Goal: Information Seeking & Learning: Learn about a topic

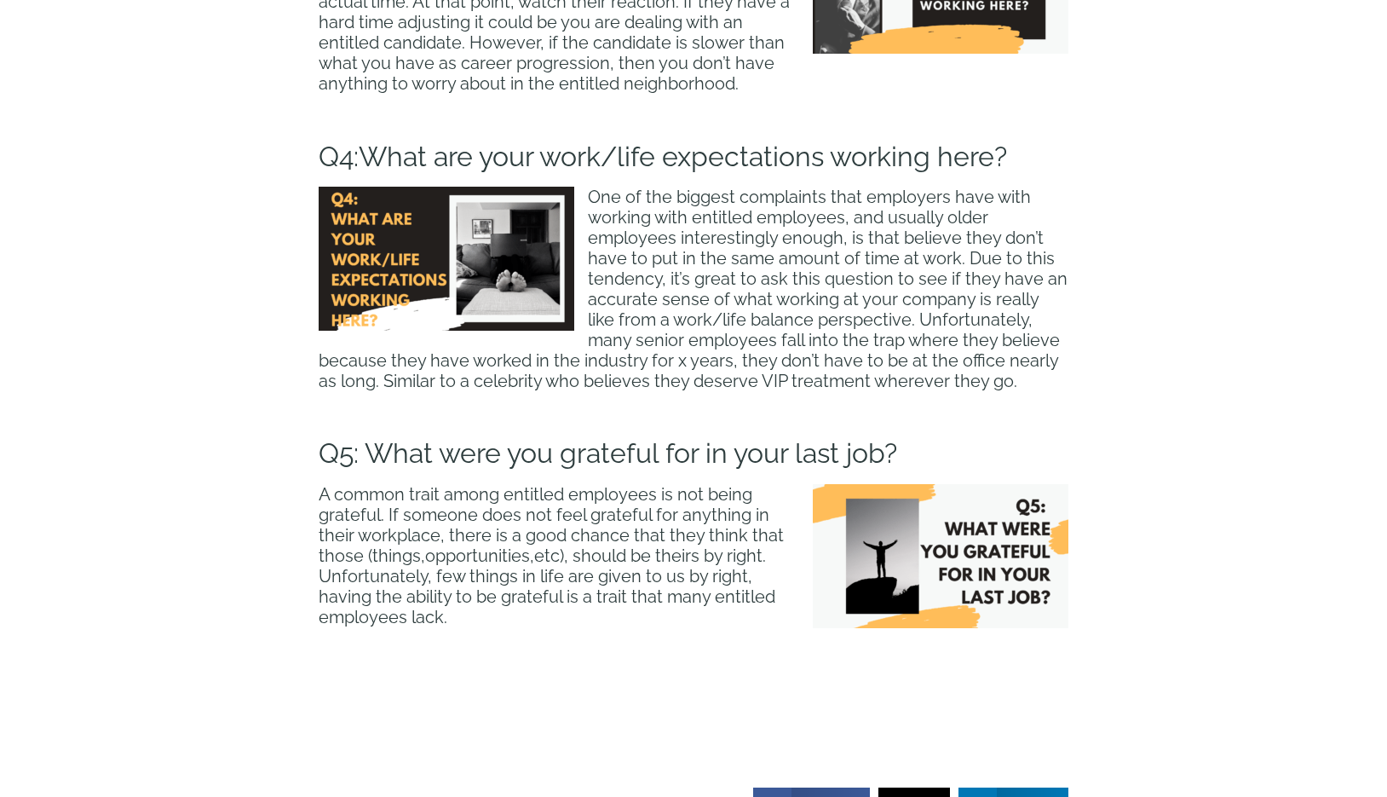
scroll to position [3004, 0]
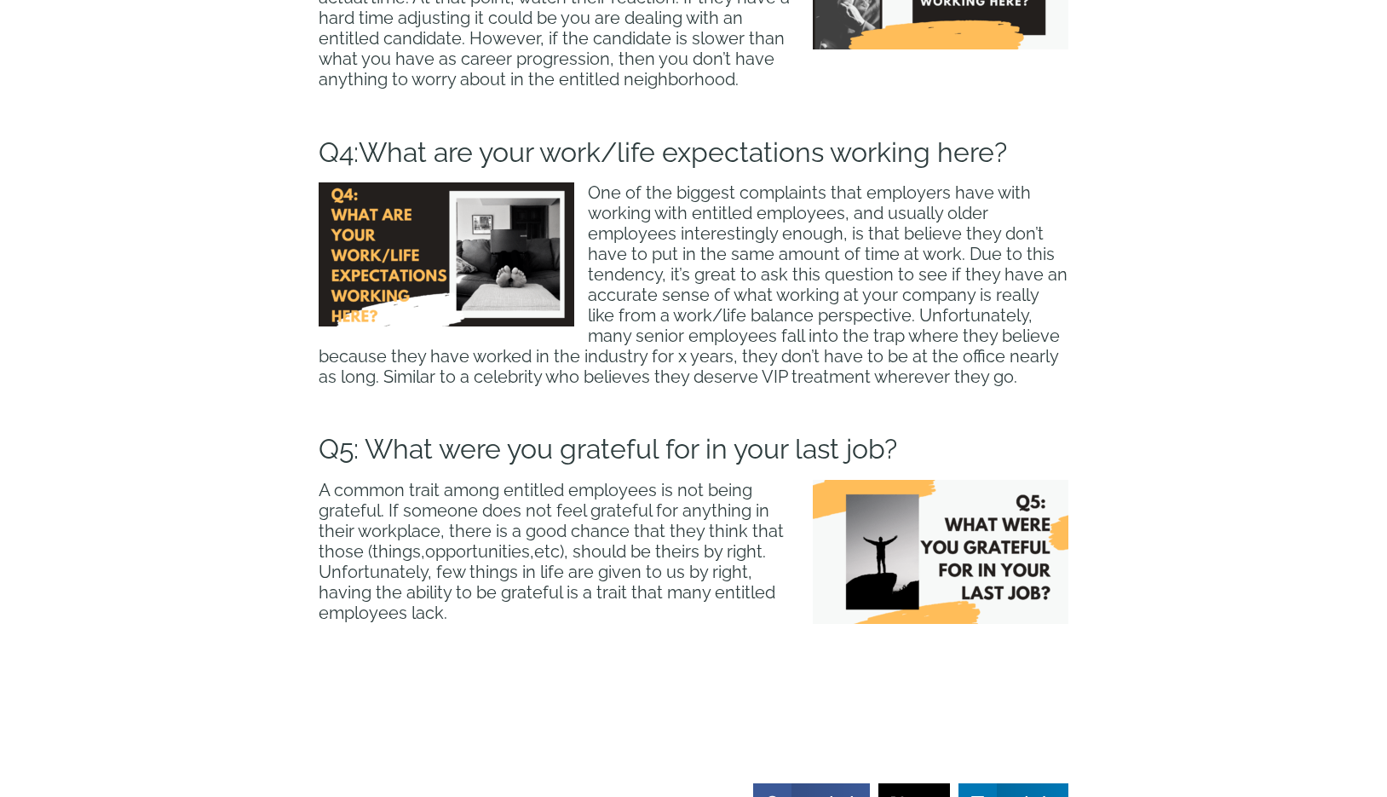
click at [743, 153] on span "What are your work/life expectations working here?" at bounding box center [683, 152] width 648 height 32
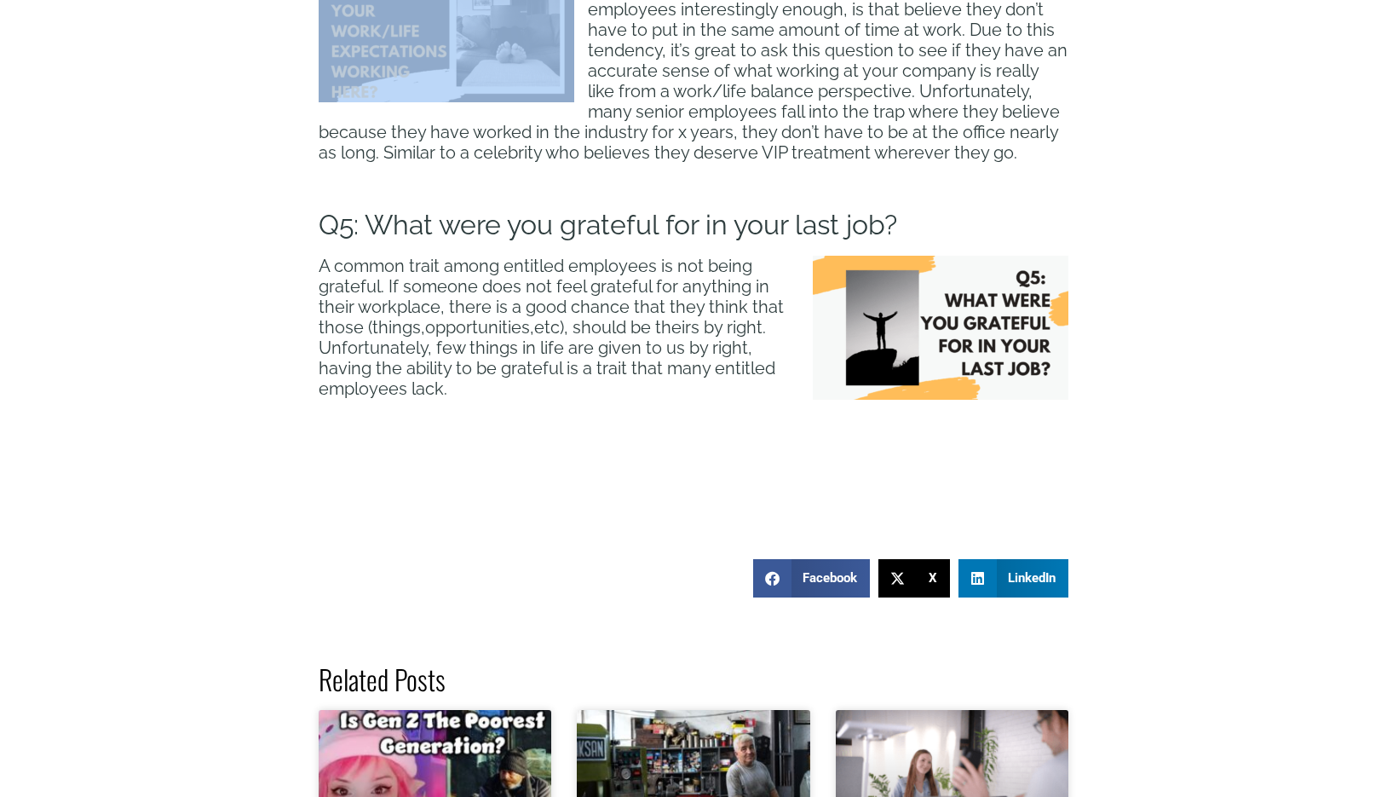
scroll to position [3230, 0]
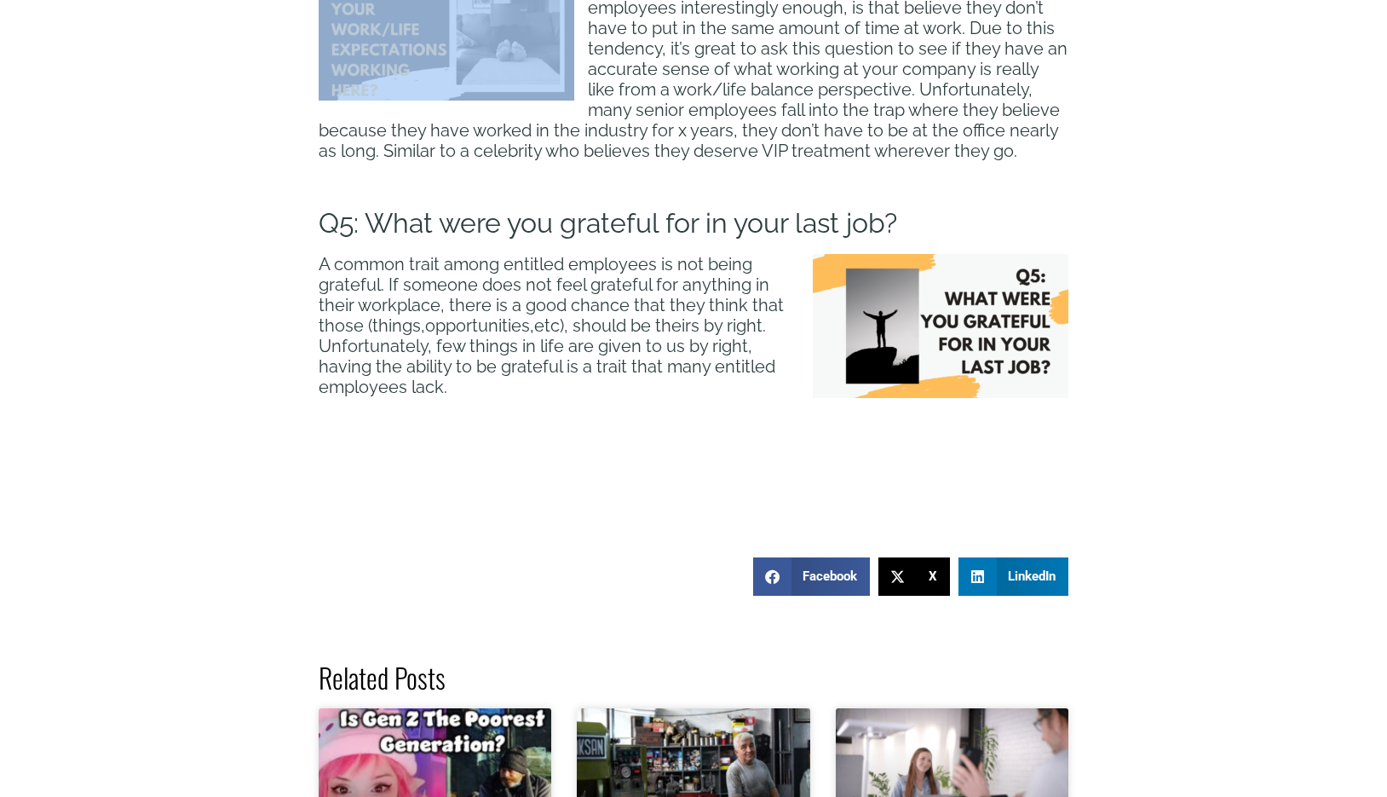
click at [740, 223] on span "Q5: What were you grateful for in your last job?" at bounding box center [608, 223] width 579 height 32
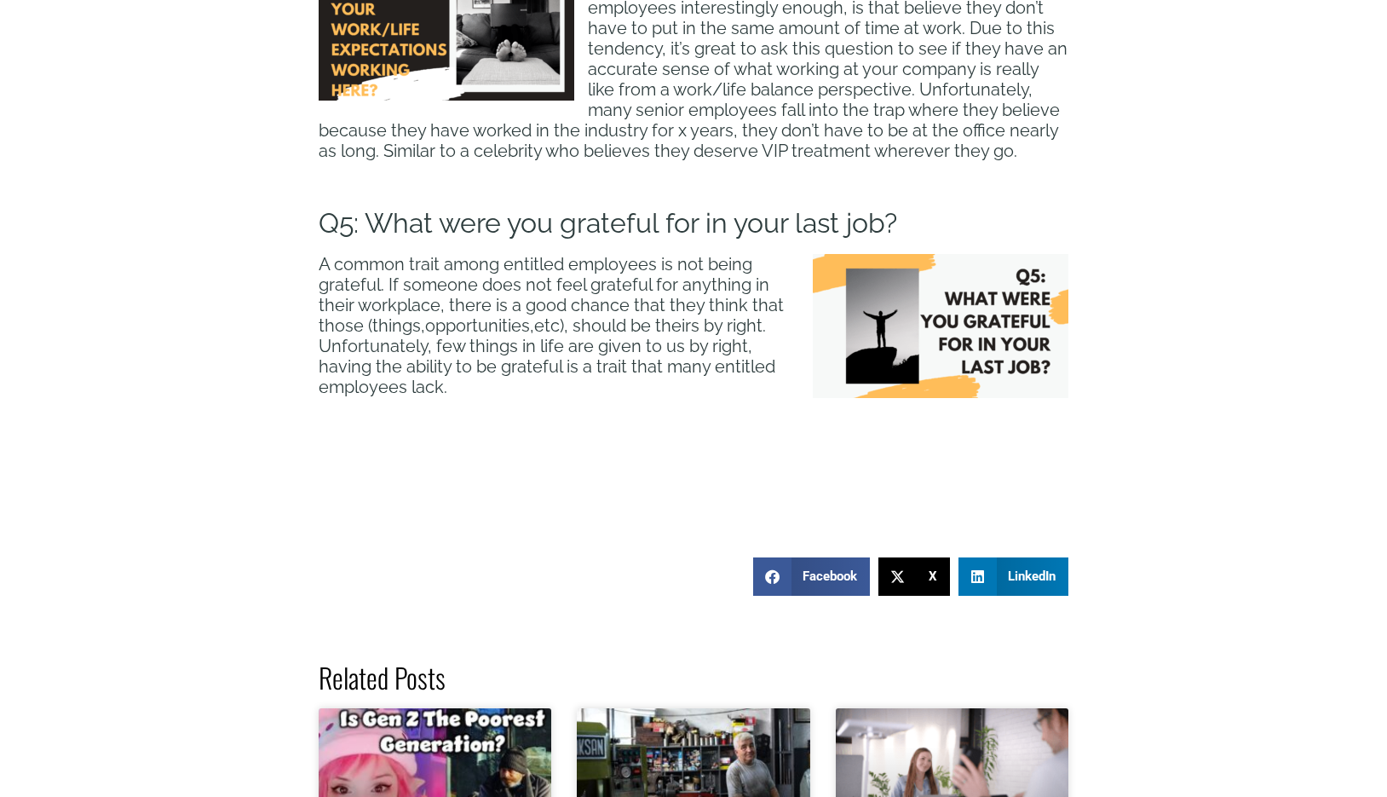
click at [740, 223] on span "Q5: What were you grateful for in your last job?" at bounding box center [608, 223] width 579 height 32
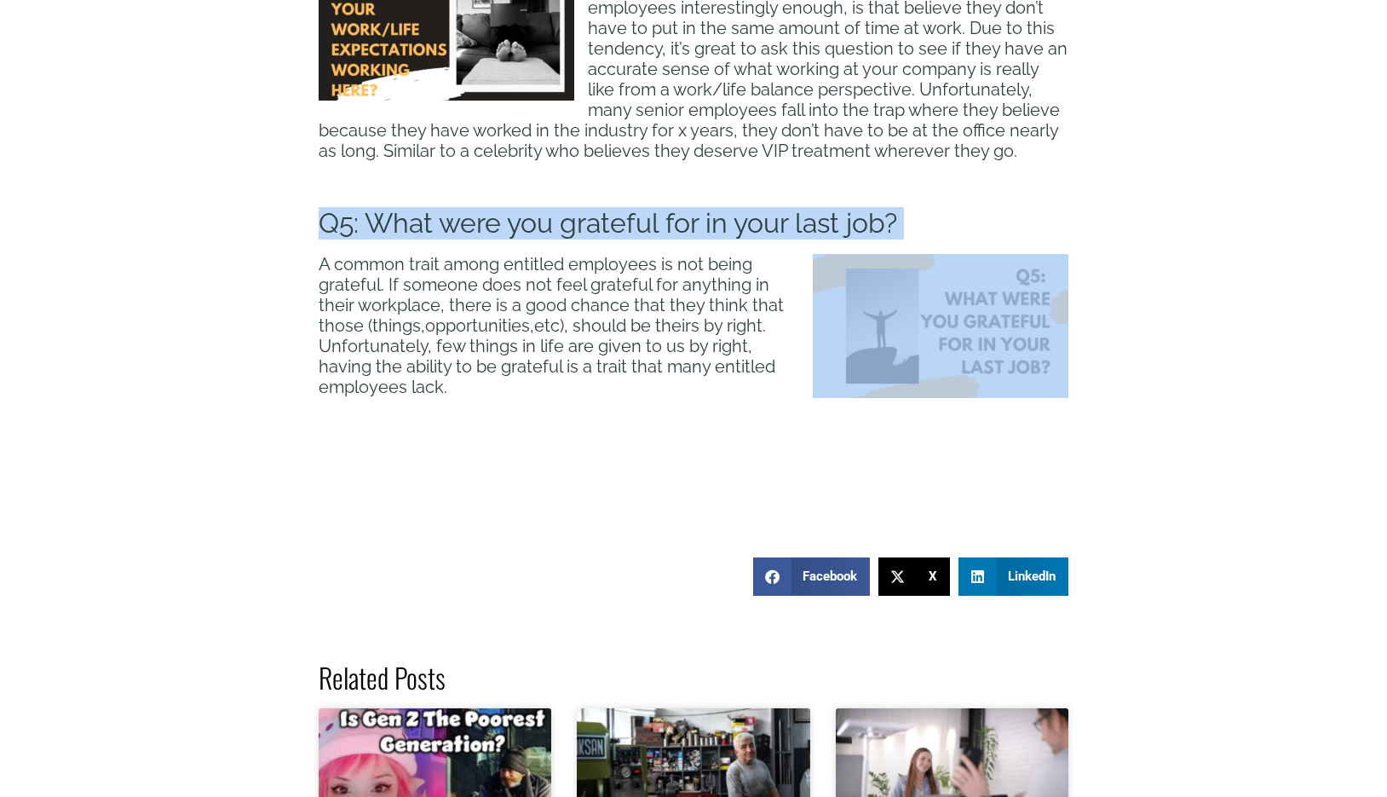
copy div "Q5: What were you grateful for in your last job?"
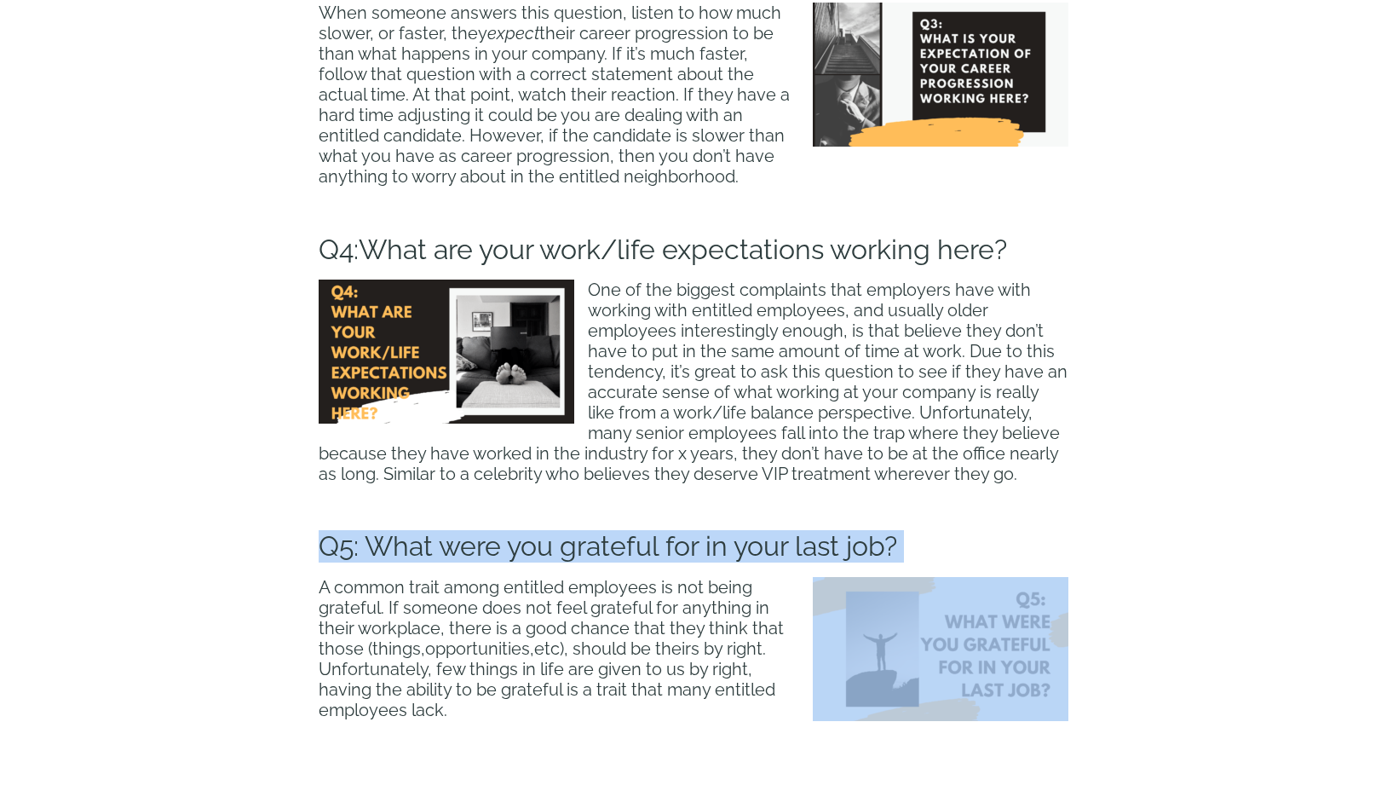
scroll to position [2894, 0]
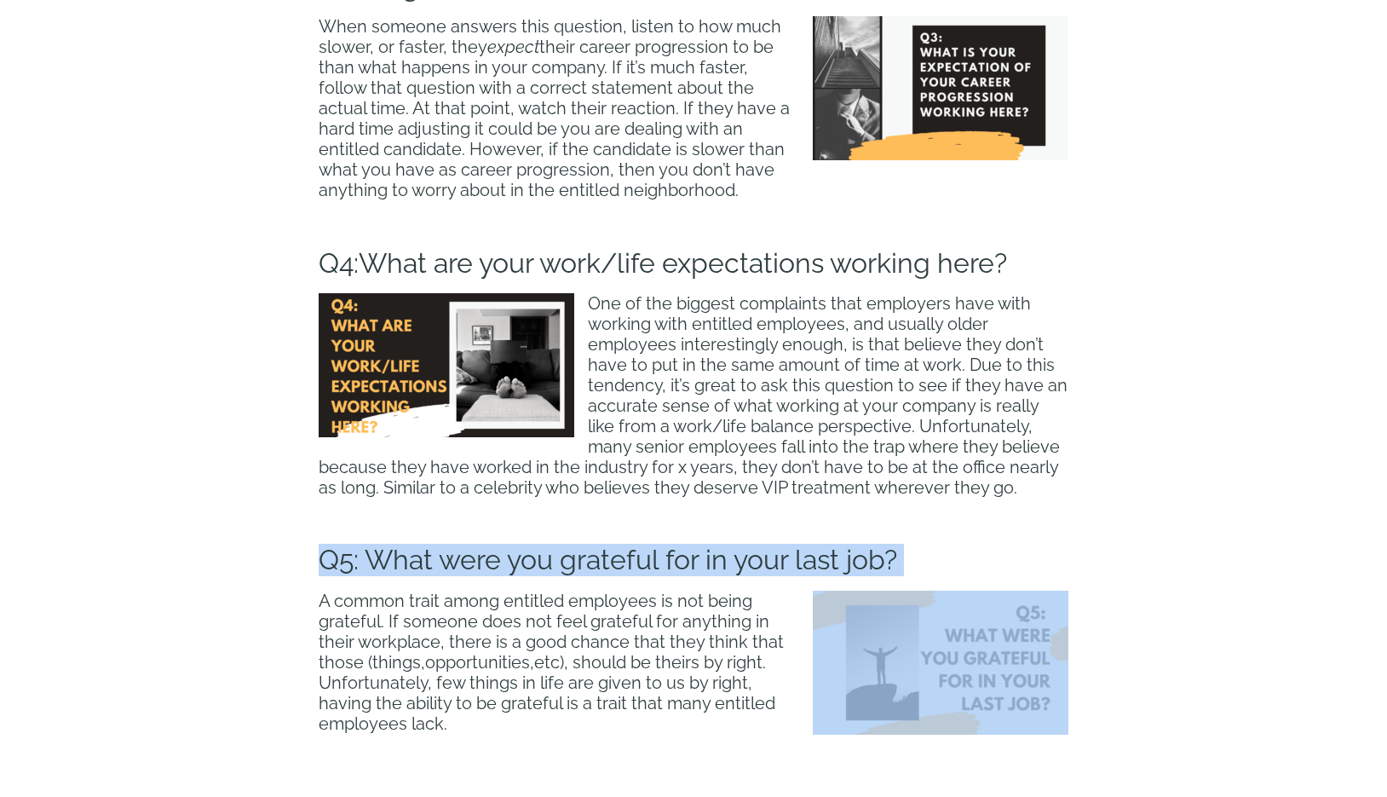
click at [677, 266] on span "What are your work/life expectations working here?" at bounding box center [683, 263] width 648 height 32
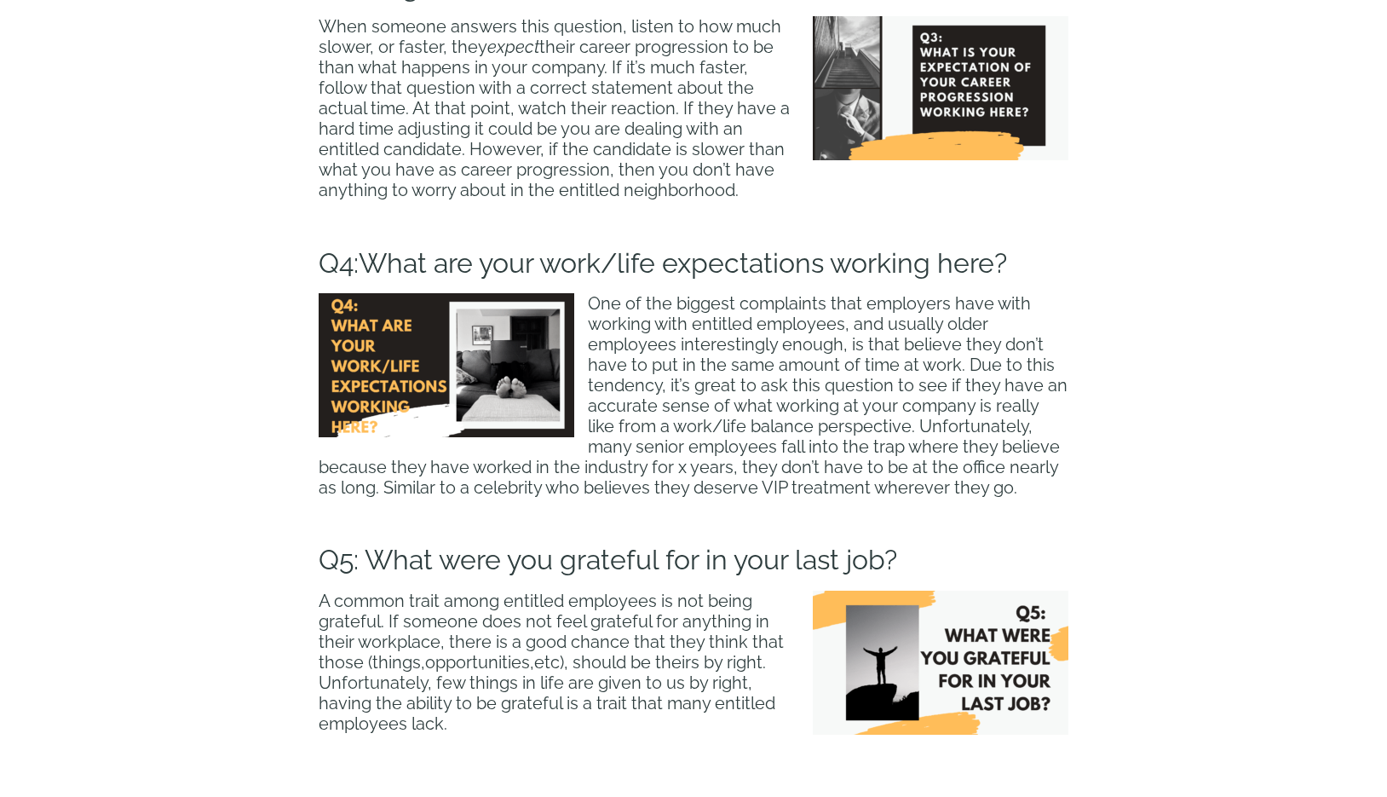
click at [677, 266] on span "What are your work/life expectations working here?" at bounding box center [683, 263] width 648 height 32
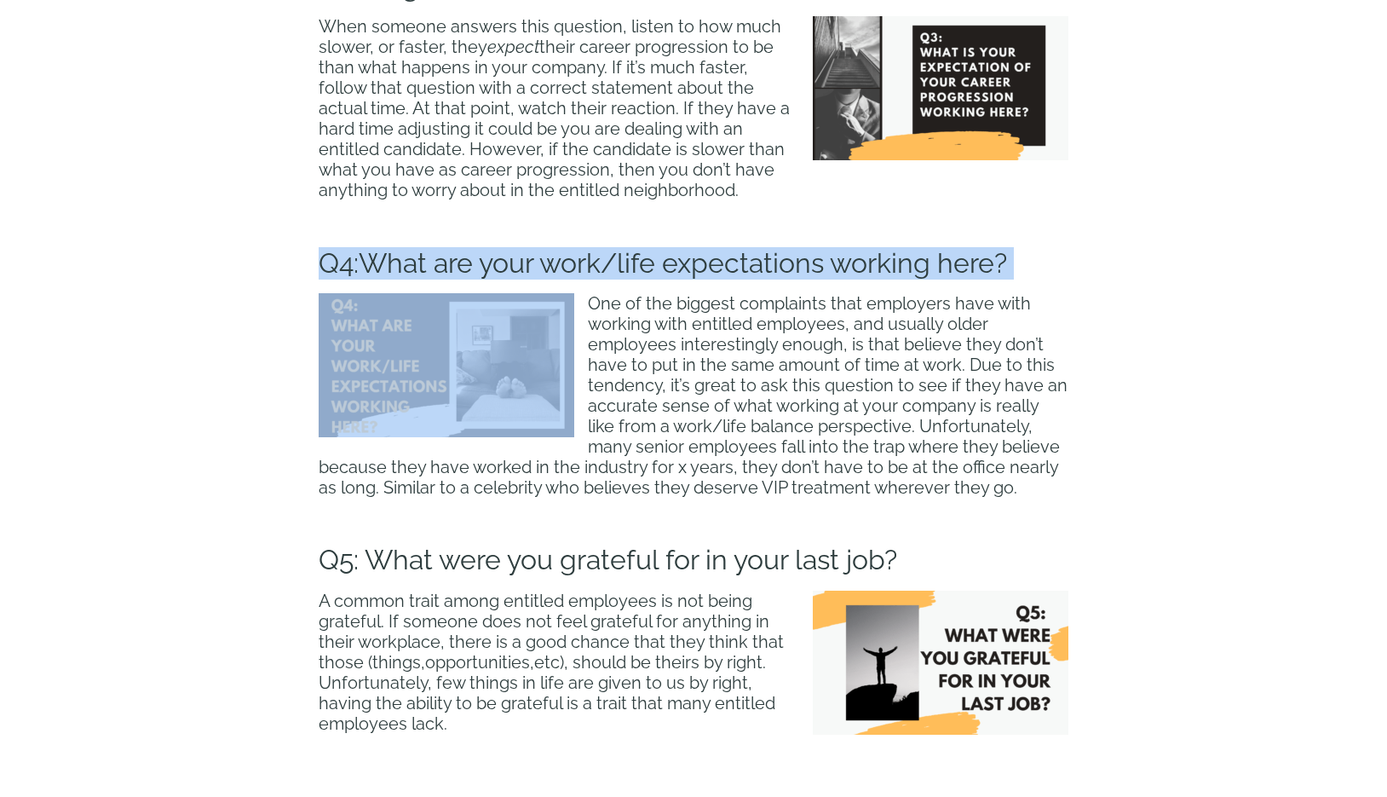
copy div "Q4: What are your work/life expectations working here?"
